Goal: Navigation & Orientation: Find specific page/section

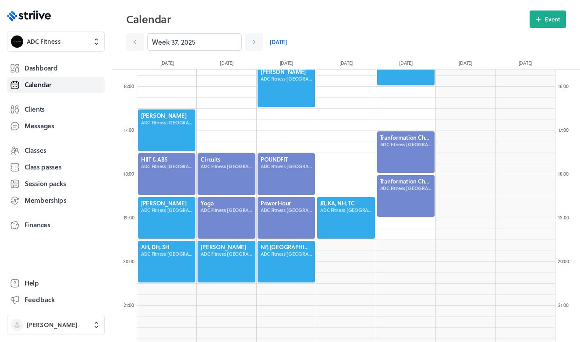
scroll to position [1051, 418]
click at [45, 14] on icon ".st0{fill:#006BFF;} .st1{fill:#0A121C;} .st2{fill:url(#SVGID_1_);} .st3{fill:ur…" at bounding box center [29, 16] width 44 height 11
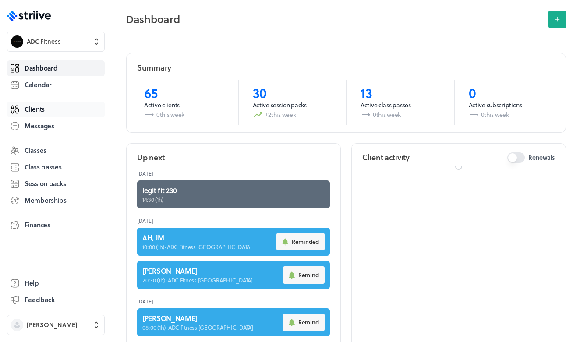
click at [48, 110] on link "Clients" at bounding box center [56, 110] width 98 height 16
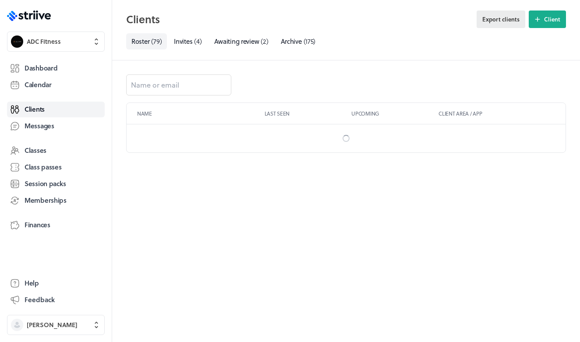
click at [505, 22] on span "Export clients" at bounding box center [500, 19] width 37 height 8
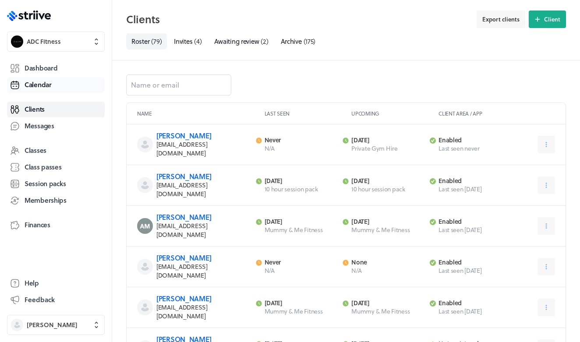
click at [52, 83] on link "Calendar" at bounding box center [56, 85] width 98 height 16
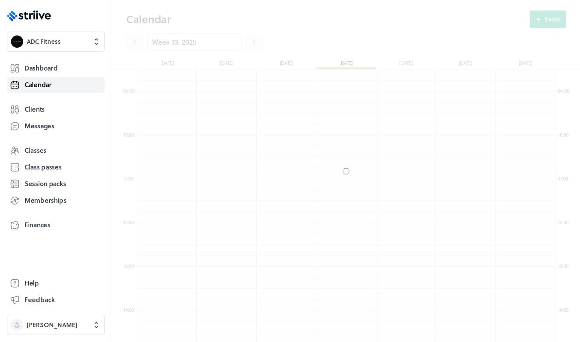
scroll to position [1051, 418]
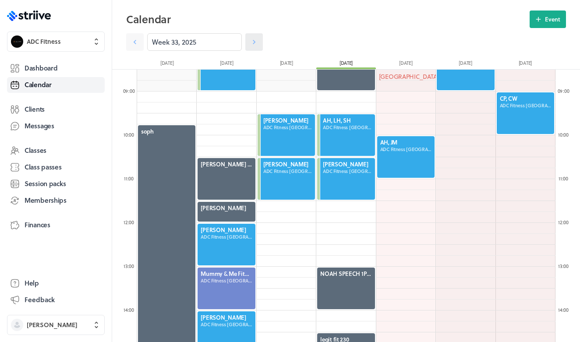
click at [257, 44] on icon at bounding box center [254, 42] width 9 height 9
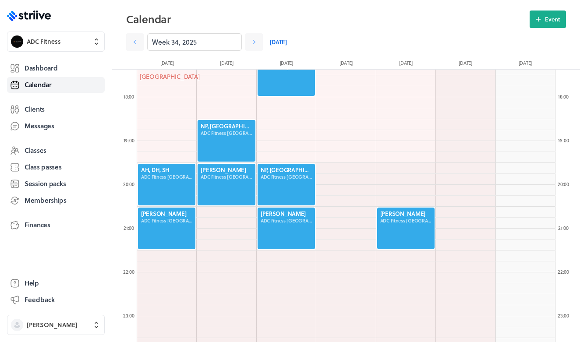
scroll to position [762, 0]
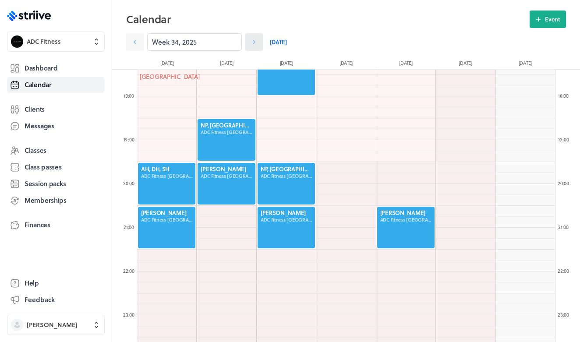
click at [256, 40] on icon at bounding box center [254, 42] width 9 height 9
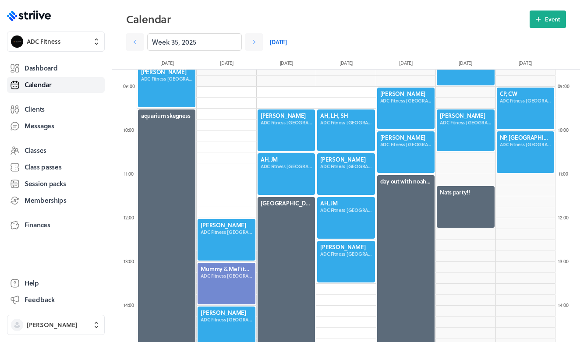
scroll to position [378, 0]
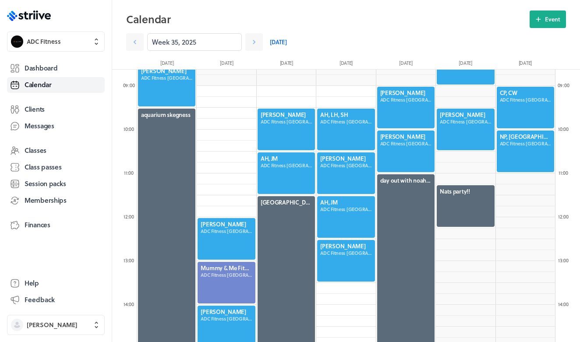
click at [331, 182] on div at bounding box center [345, 173] width 59 height 43
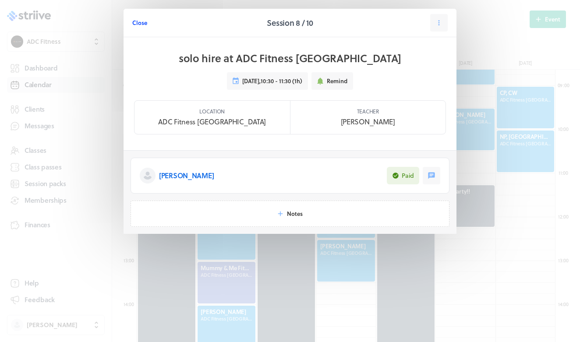
click at [140, 22] on span "Close" at bounding box center [139, 23] width 15 height 8
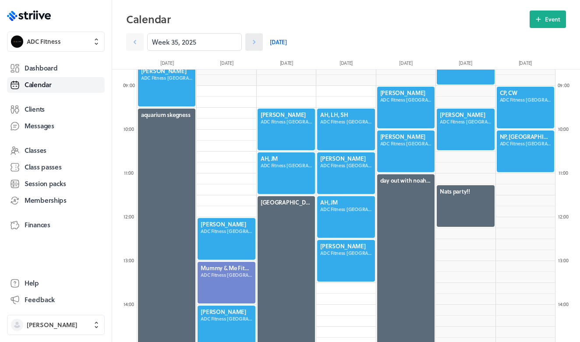
click at [256, 47] on link at bounding box center [254, 42] width 18 height 18
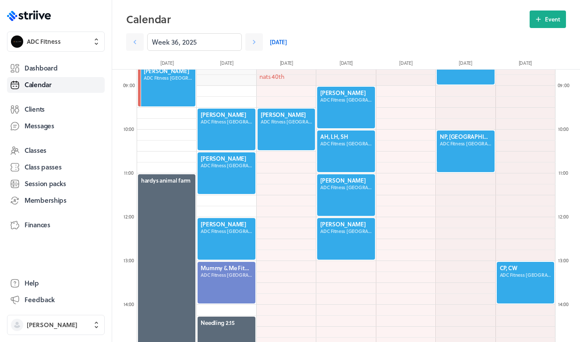
click at [337, 200] on div at bounding box center [345, 194] width 59 height 43
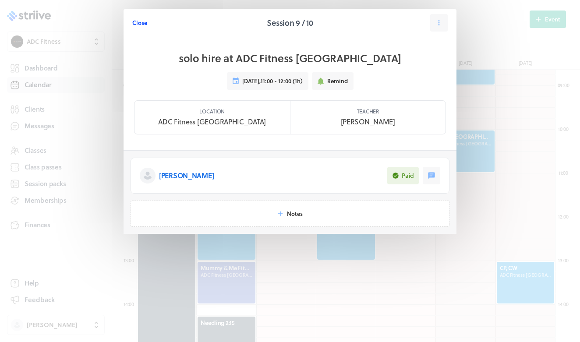
click at [140, 23] on span "Close" at bounding box center [139, 23] width 15 height 8
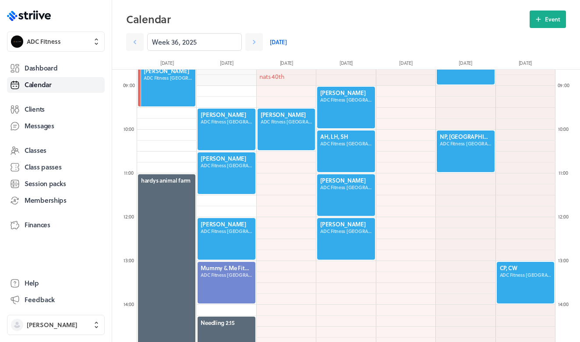
click at [219, 173] on div at bounding box center [226, 173] width 59 height 43
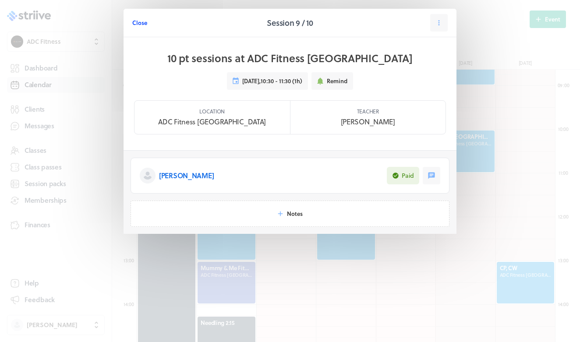
click at [141, 21] on span "Close" at bounding box center [139, 23] width 15 height 8
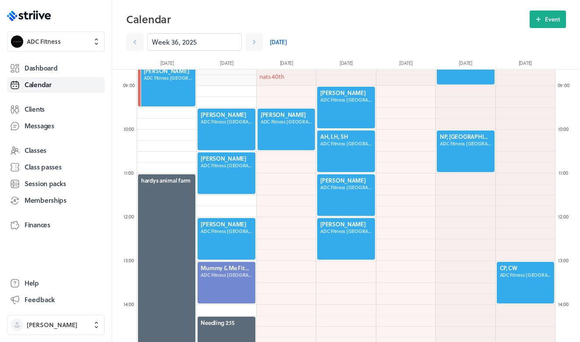
click at [229, 247] on div at bounding box center [226, 238] width 59 height 43
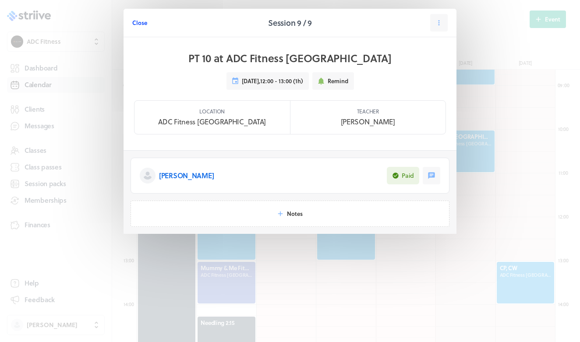
click at [143, 21] on span "Close" at bounding box center [139, 23] width 15 height 8
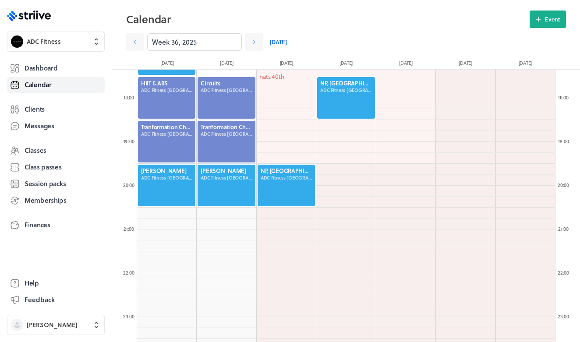
scroll to position [776, 0]
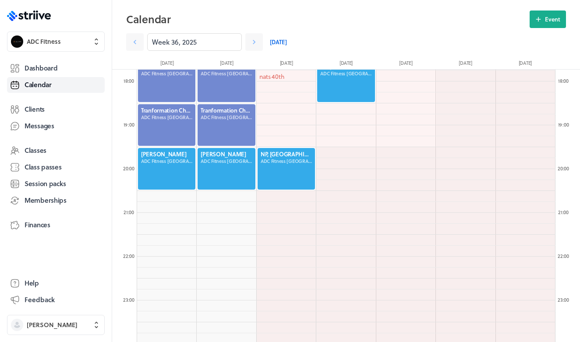
click at [247, 175] on div at bounding box center [226, 168] width 59 height 43
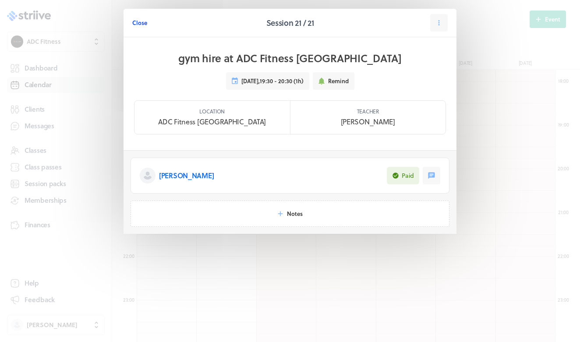
click at [141, 21] on span "Close" at bounding box center [139, 23] width 15 height 8
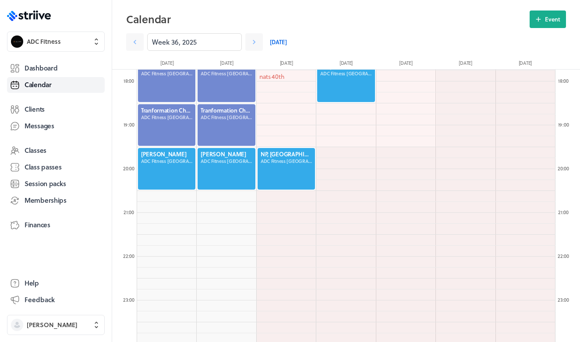
click at [285, 160] on div at bounding box center [286, 168] width 59 height 43
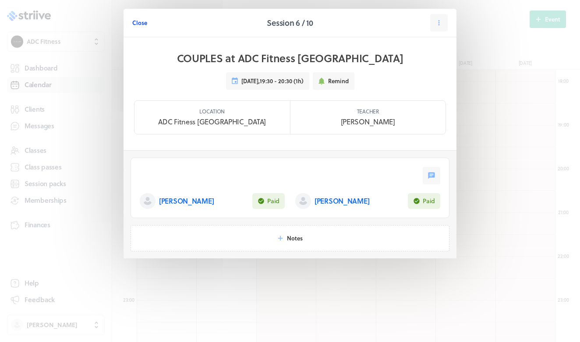
click at [140, 25] on span "Close" at bounding box center [139, 23] width 15 height 8
